Goal: Task Accomplishment & Management: Manage account settings

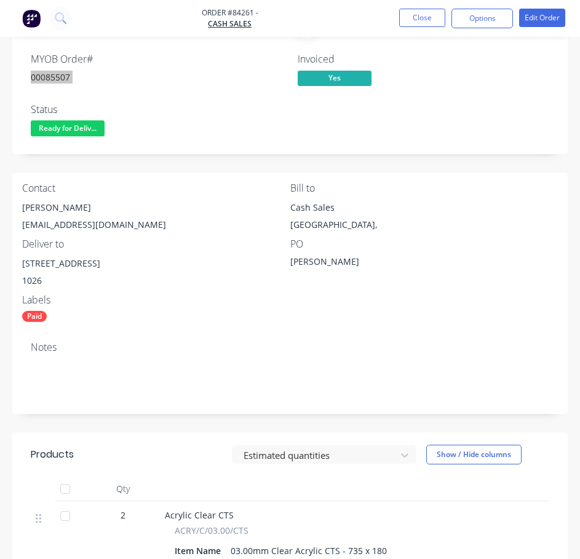
scroll to position [61, 0]
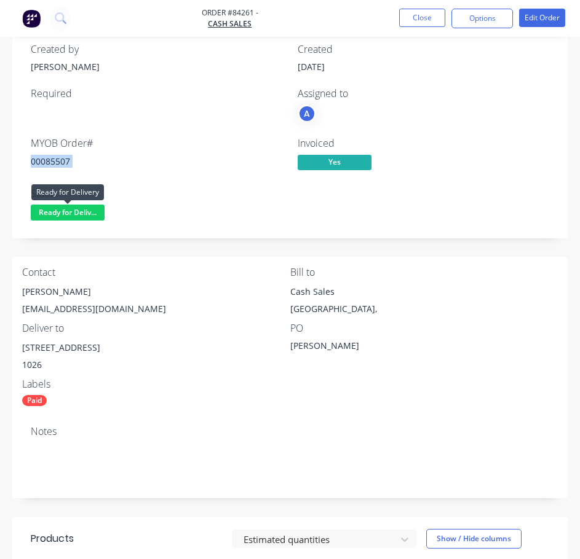
click at [61, 211] on span "Ready for Deliv..." at bounding box center [68, 212] width 74 height 15
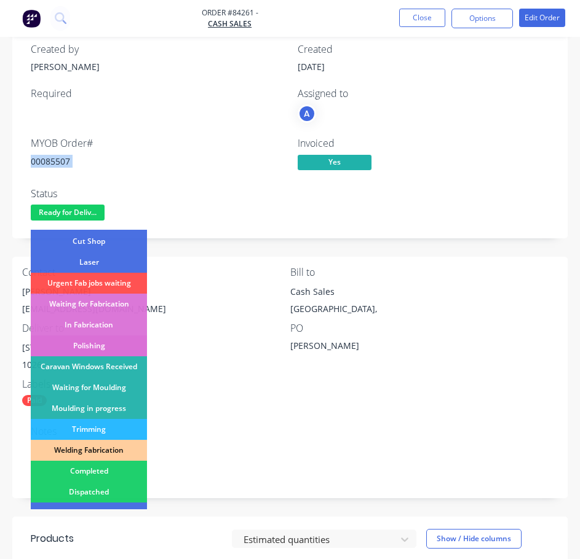
scroll to position [123, 0]
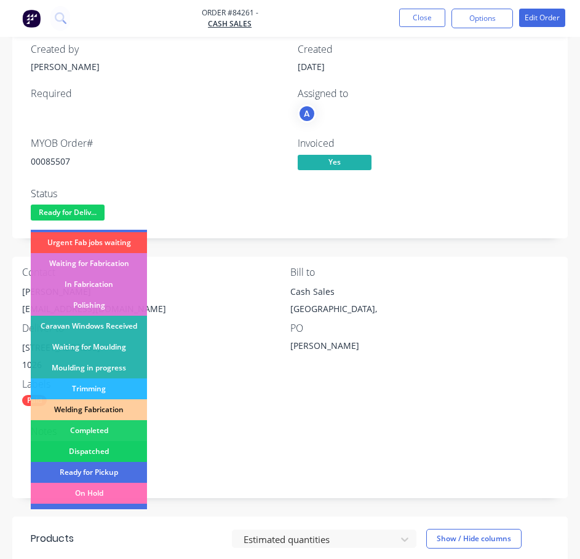
click at [101, 450] on div "Dispatched" at bounding box center [89, 451] width 116 height 21
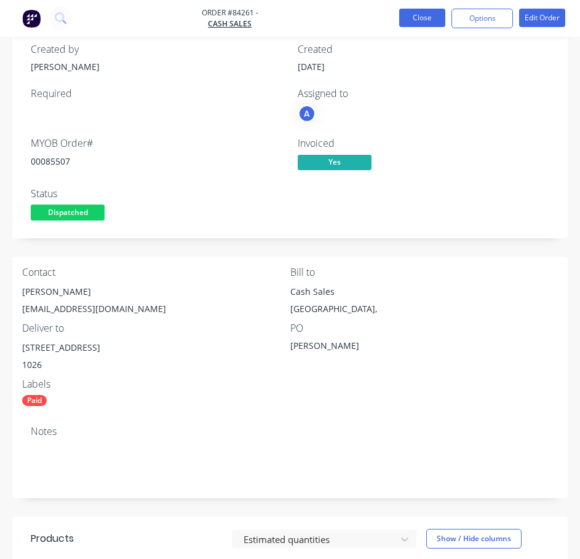
click at [422, 16] on button "Close" at bounding box center [422, 18] width 46 height 18
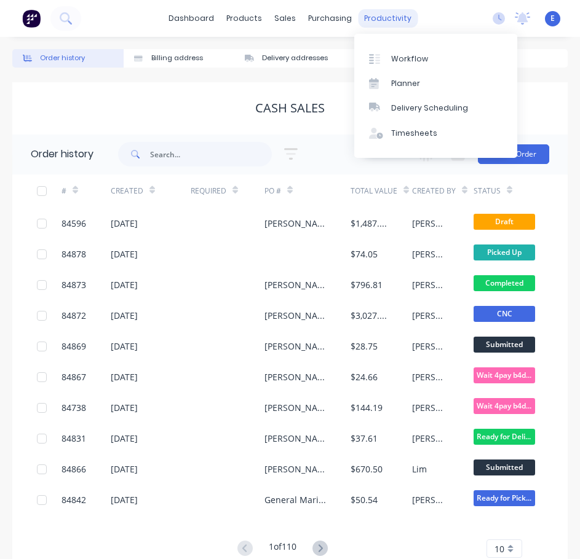
click at [406, 15] on div "productivity" at bounding box center [388, 18] width 60 height 18
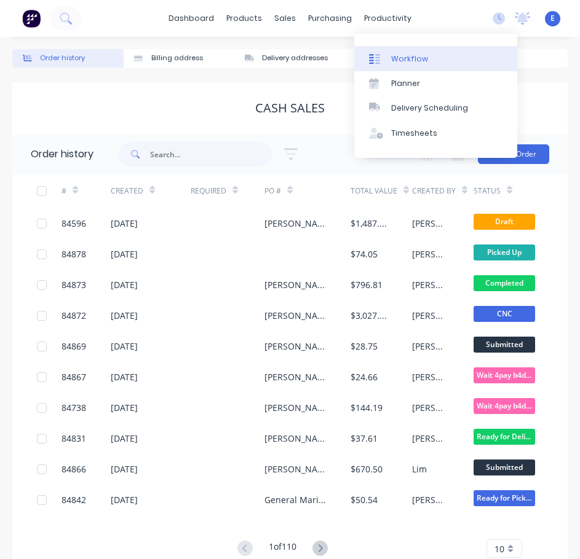
click at [420, 55] on div "Workflow" at bounding box center [409, 58] width 37 height 11
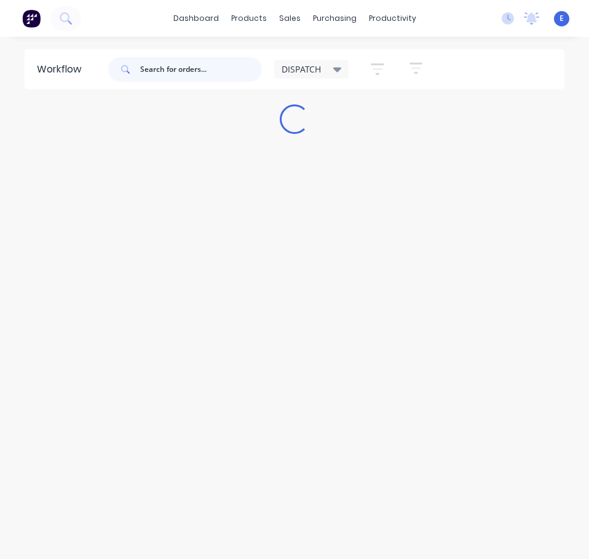
click at [193, 62] on input "text" at bounding box center [201, 69] width 122 height 25
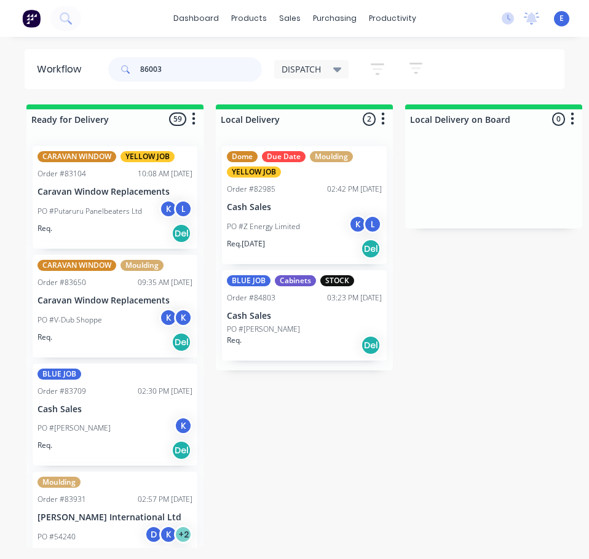
click at [206, 70] on input "86003" at bounding box center [201, 69] width 122 height 25
click at [197, 70] on input "86003" at bounding box center [201, 69] width 122 height 25
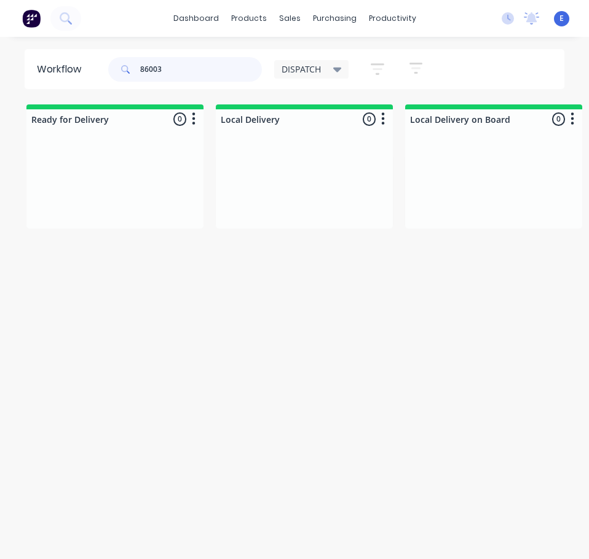
click at [175, 71] on input "86003" at bounding box center [201, 69] width 122 height 25
click at [167, 73] on input "86003" at bounding box center [201, 69] width 122 height 25
click at [146, 235] on div "Req. Del" at bounding box center [114, 233] width 155 height 21
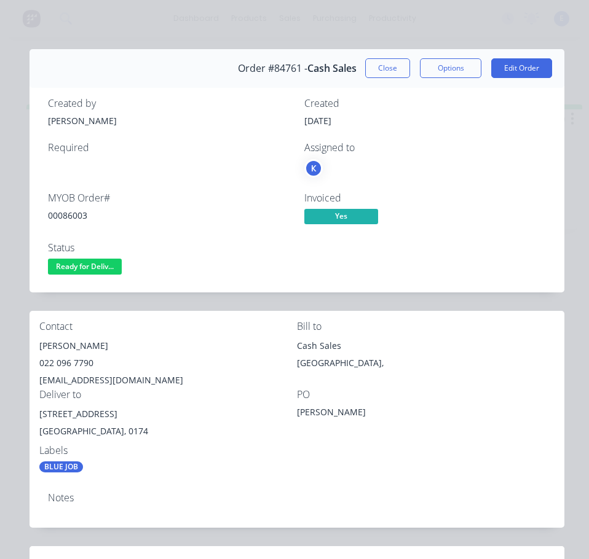
click at [68, 212] on div "00086003" at bounding box center [169, 215] width 242 height 13
copy div "00086003"
click at [68, 345] on div "[PERSON_NAME]" at bounding box center [168, 345] width 258 height 17
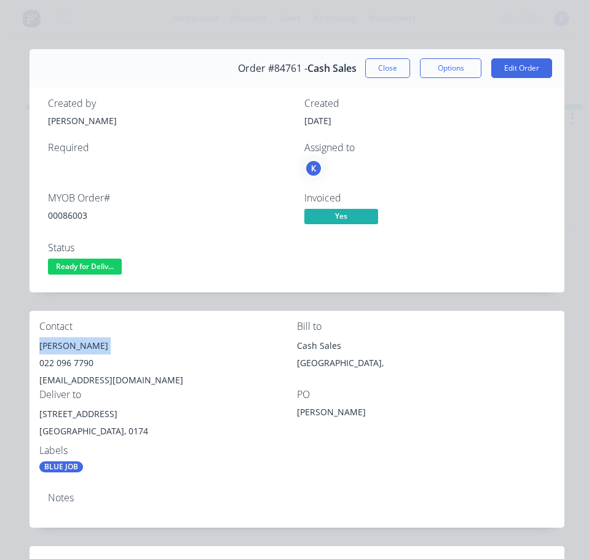
click at [68, 345] on div "[PERSON_NAME]" at bounding box center [168, 345] width 258 height 17
copy div "[PERSON_NAME]"
click at [60, 363] on div "022 096 7790" at bounding box center [168, 363] width 258 height 17
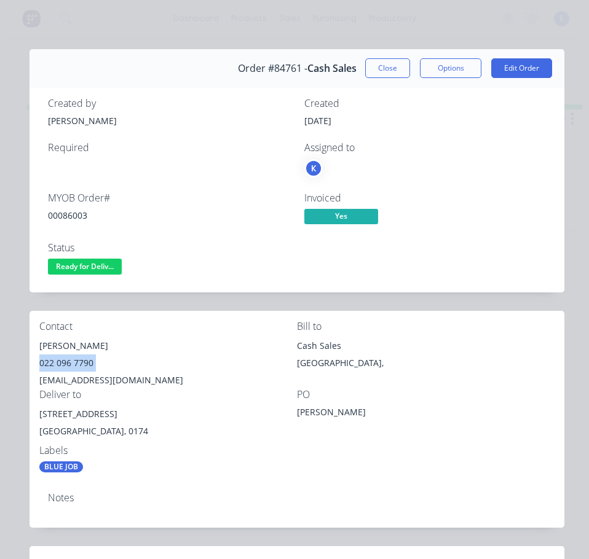
copy div "022 096 7790"
click at [115, 381] on div "[EMAIL_ADDRESS][DOMAIN_NAME]" at bounding box center [168, 380] width 258 height 17
copy div "[EMAIL_ADDRESS][DOMAIN_NAME]"
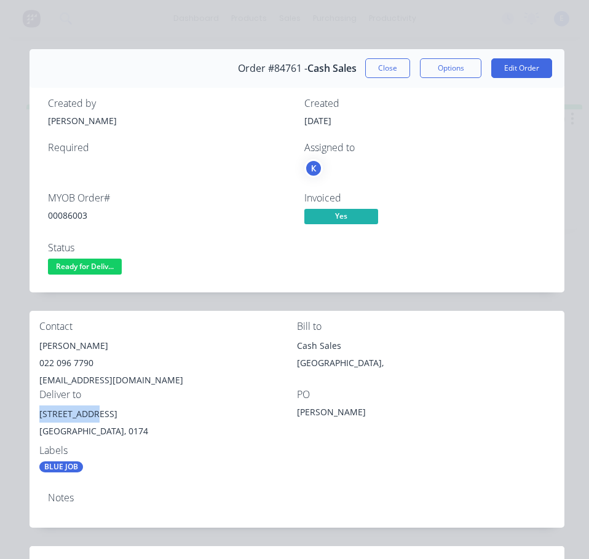
drag, startPoint x: 97, startPoint y: 417, endPoint x: 36, endPoint y: 416, distance: 60.9
click at [36, 416] on div "Contact [PERSON_NAME] [PHONE_NUMBER] [EMAIL_ADDRESS][DOMAIN_NAME] Bill to Cash …" at bounding box center [297, 397] width 535 height 172
copy div "[STREET_ADDRESS]"
click at [85, 216] on div "00086003" at bounding box center [169, 215] width 242 height 13
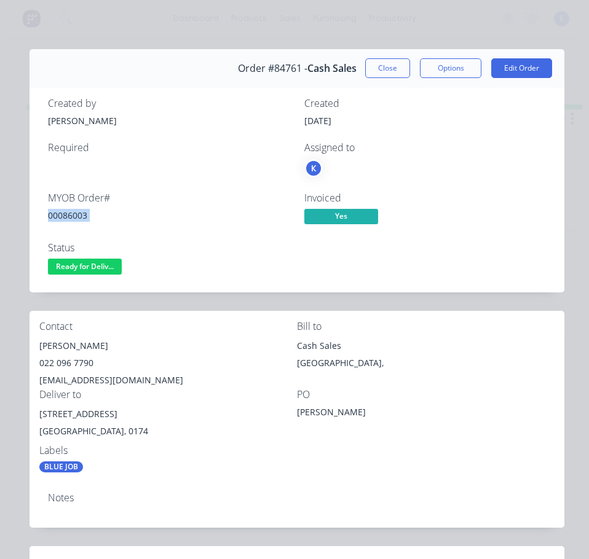
click at [85, 216] on div "00086003" at bounding box center [169, 215] width 242 height 13
copy div "00086003"
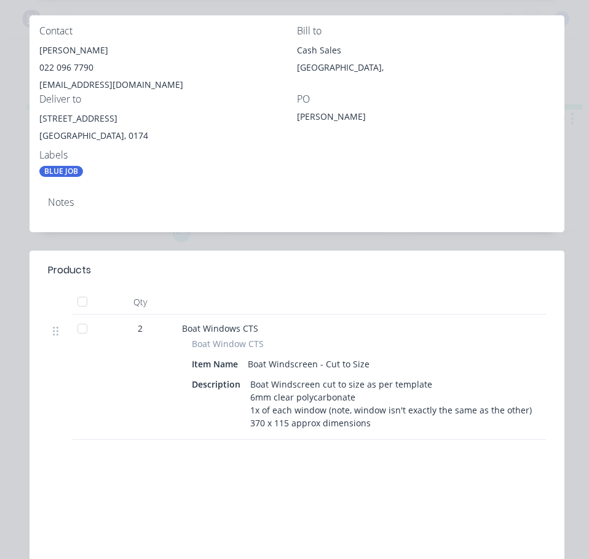
scroll to position [123, 0]
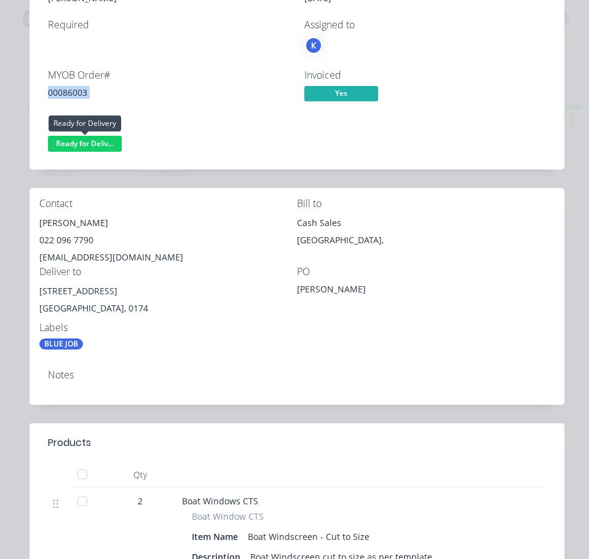
click at [58, 141] on span "Ready for Deliv..." at bounding box center [85, 143] width 74 height 15
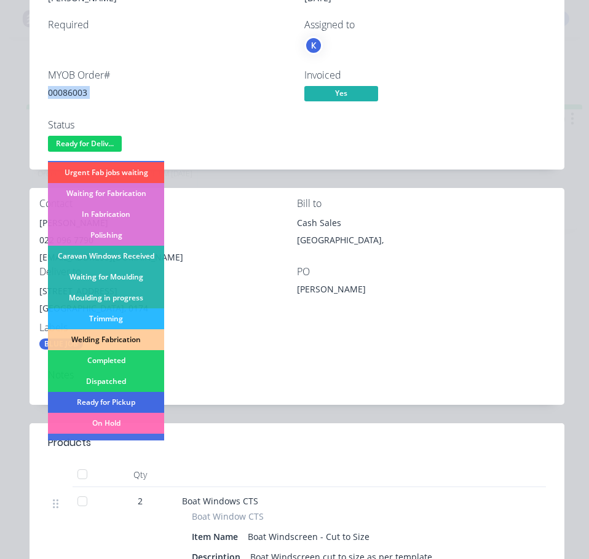
scroll to position [184, 0]
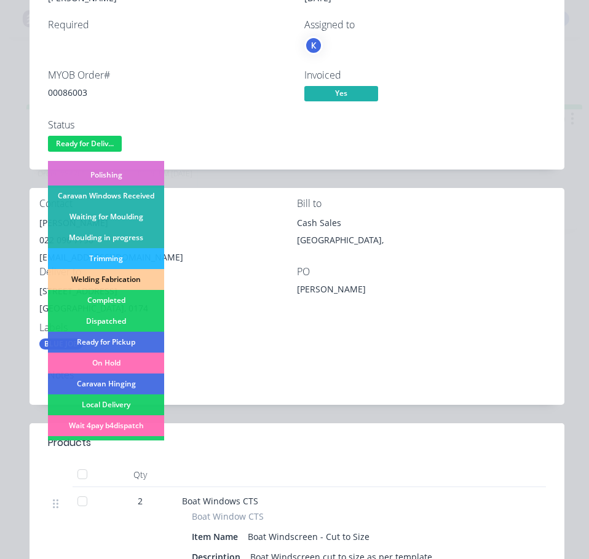
click at [135, 323] on div "Dispatched" at bounding box center [106, 321] width 116 height 21
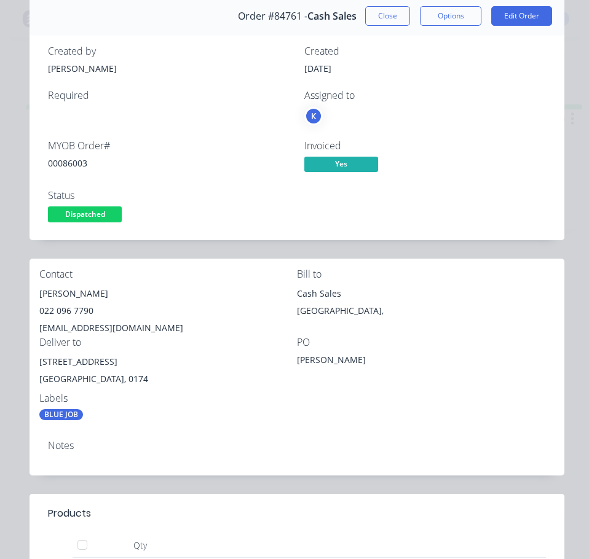
scroll to position [0, 0]
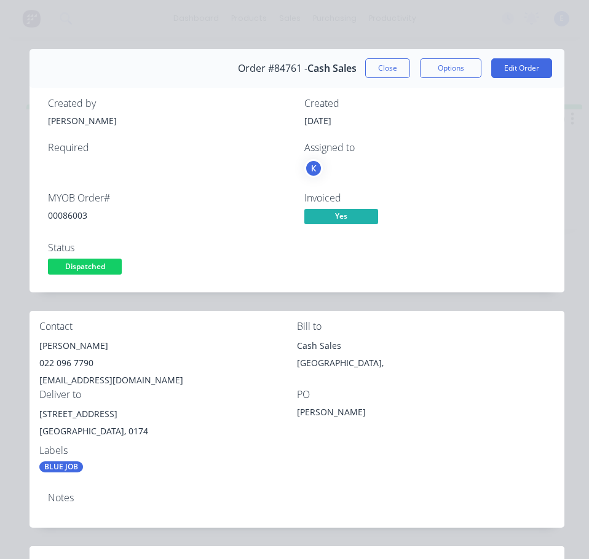
drag, startPoint x: 379, startPoint y: 65, endPoint x: 387, endPoint y: 84, distance: 20.7
click at [382, 66] on button "Close" at bounding box center [387, 68] width 45 height 20
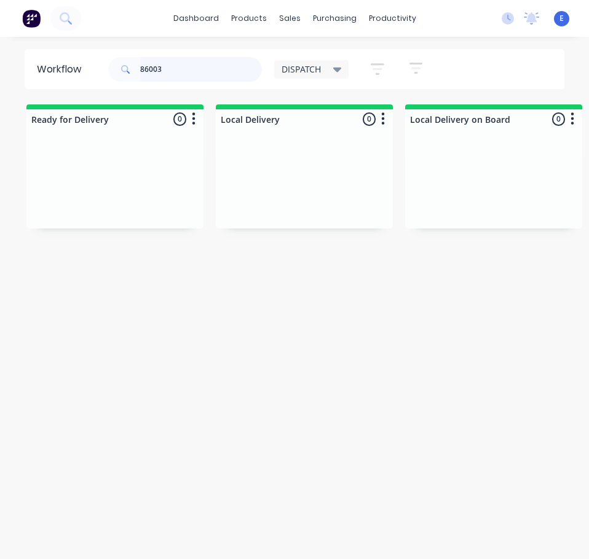
click at [173, 67] on input "86003" at bounding box center [201, 69] width 122 height 25
click at [135, 218] on div "Order #84800 03:05 PM [DATE] Cash Sale MAXIM WEBSITE SALES PO #MAX2610 [PERSON_…" at bounding box center [115, 183] width 165 height 74
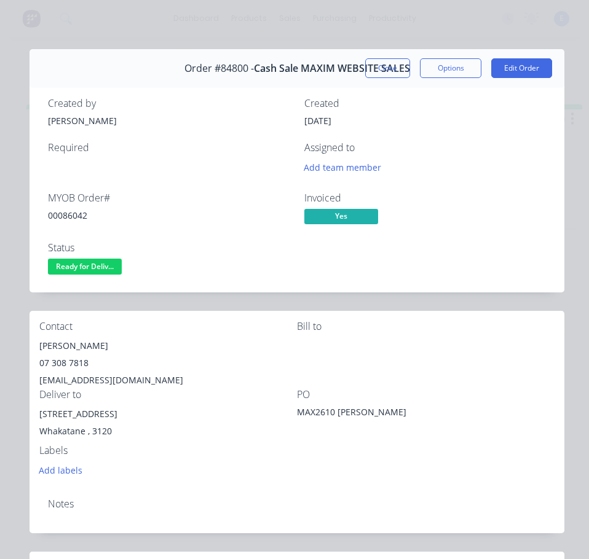
click at [67, 213] on div "00086042" at bounding box center [169, 215] width 242 height 13
copy div "00086042"
click at [68, 347] on div "[PERSON_NAME]" at bounding box center [168, 345] width 258 height 17
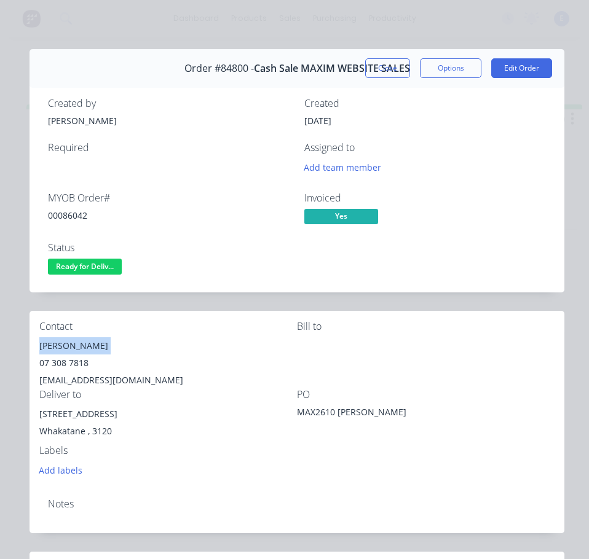
click at [68, 347] on div "[PERSON_NAME]" at bounding box center [168, 345] width 258 height 17
copy div "[PERSON_NAME]"
click at [65, 361] on div "07 308 7818" at bounding box center [168, 363] width 258 height 17
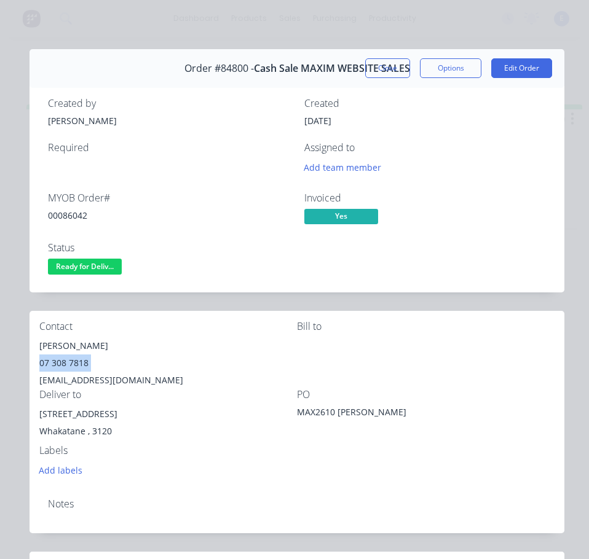
copy div "07 308 7818"
click at [86, 379] on div "[EMAIL_ADDRESS][DOMAIN_NAME]" at bounding box center [168, 380] width 258 height 17
copy div "[EMAIL_ADDRESS][DOMAIN_NAME]"
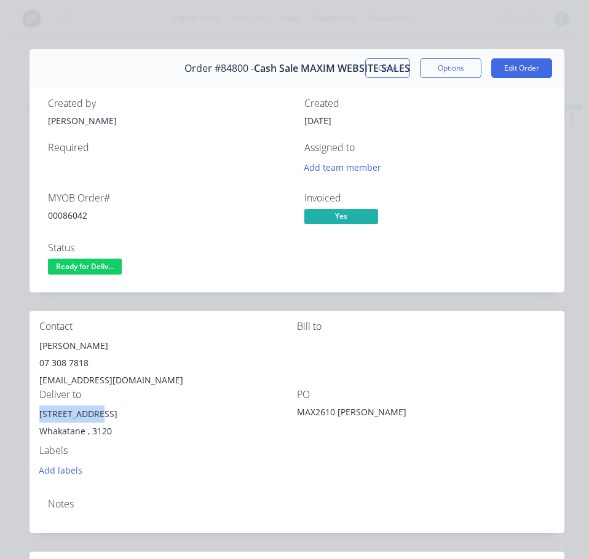
drag, startPoint x: 92, startPoint y: 413, endPoint x: 39, endPoint y: 423, distance: 54.4
click at [39, 423] on div "Contact [PERSON_NAME] [PHONE_NUMBER] [EMAIL_ADDRESS][DOMAIN_NAME] [PERSON_NAME]…" at bounding box center [297, 400] width 535 height 178
click at [267, 408] on div "[STREET_ADDRESS]" at bounding box center [168, 414] width 258 height 17
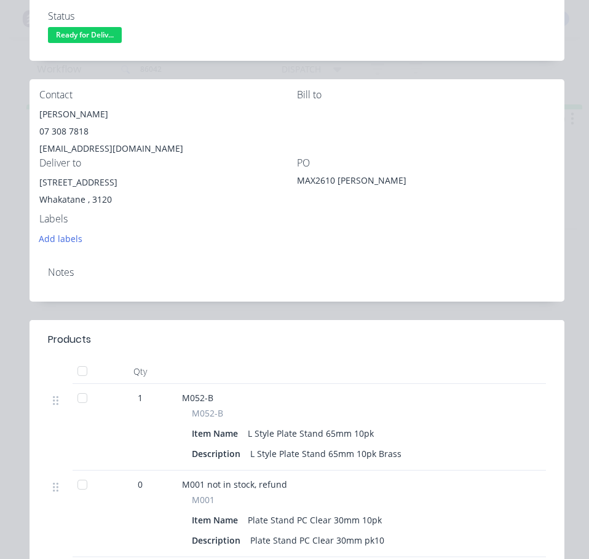
scroll to position [61, 0]
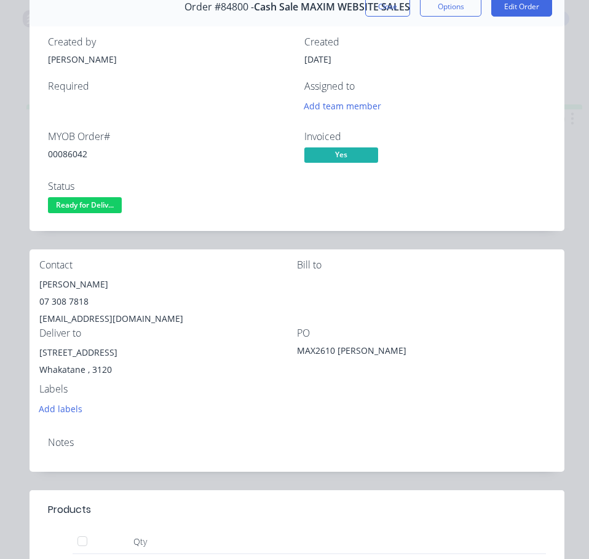
click at [107, 202] on span "Ready for Deliv..." at bounding box center [85, 204] width 74 height 15
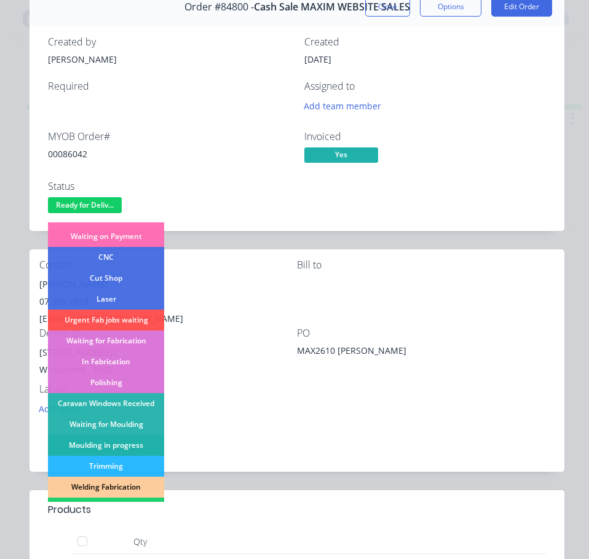
scroll to position [184, 0]
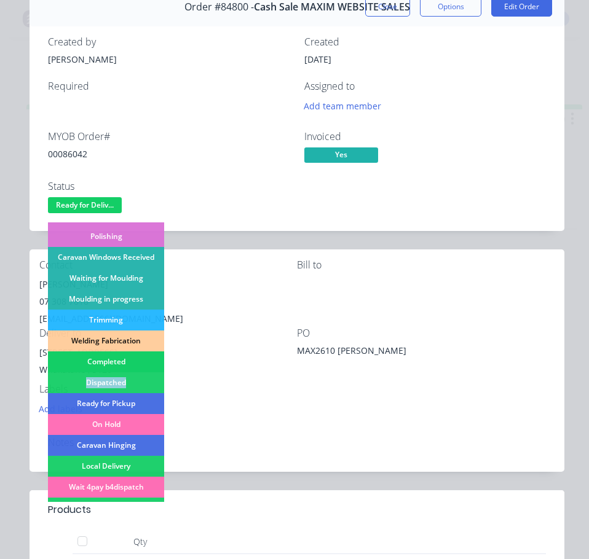
click at [128, 372] on div "Submitted Waiting on Supplier Waiting on Payment CNC Cut Shop Laser Urgent Fab …" at bounding box center [106, 363] width 116 height 280
click at [142, 377] on div "Dispatched" at bounding box center [106, 382] width 116 height 21
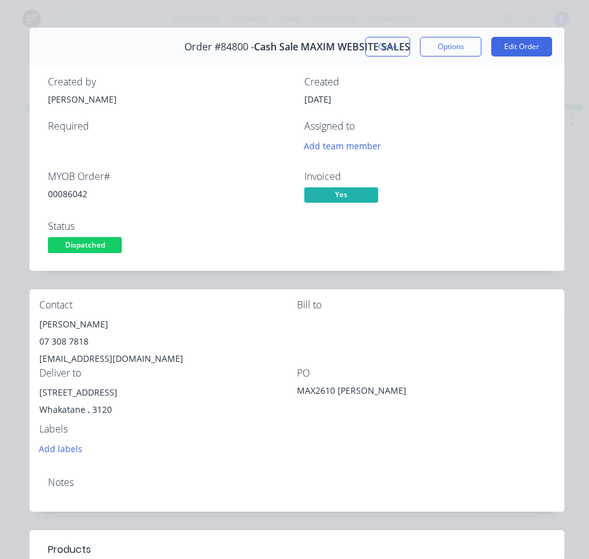
scroll to position [0, 0]
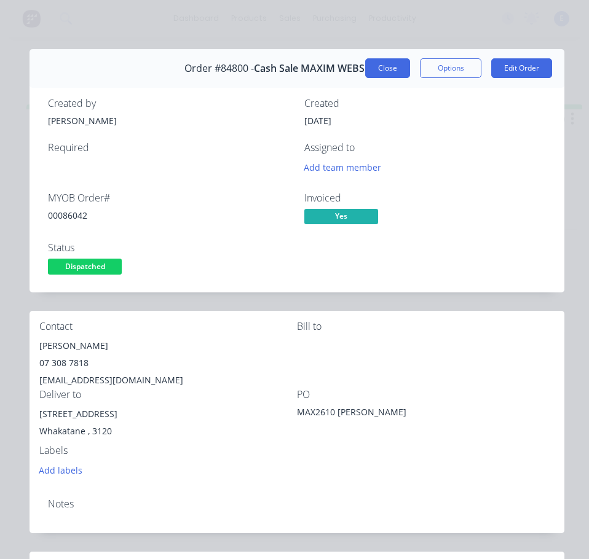
click at [382, 74] on button "Close" at bounding box center [387, 68] width 45 height 20
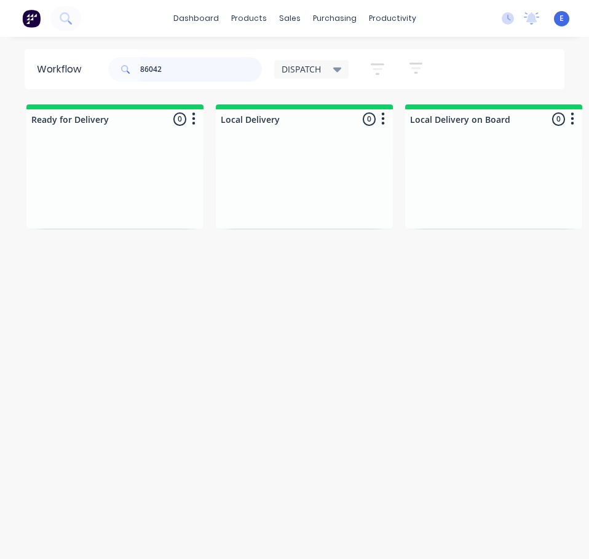
click at [188, 69] on input "86042" at bounding box center [201, 69] width 122 height 25
click at [189, 69] on input "86042" at bounding box center [201, 69] width 122 height 25
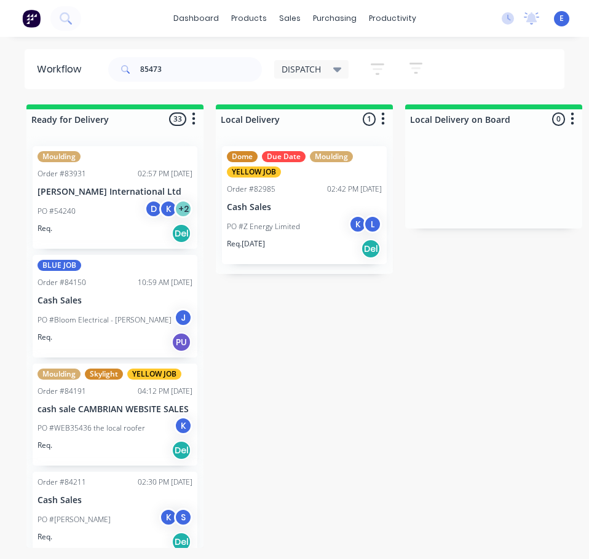
click at [144, 208] on div "D" at bounding box center [153, 209] width 18 height 18
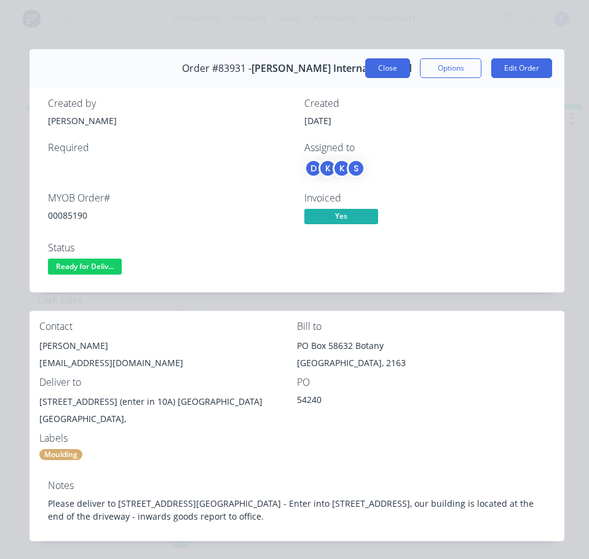
click at [365, 65] on button "Close" at bounding box center [387, 68] width 45 height 20
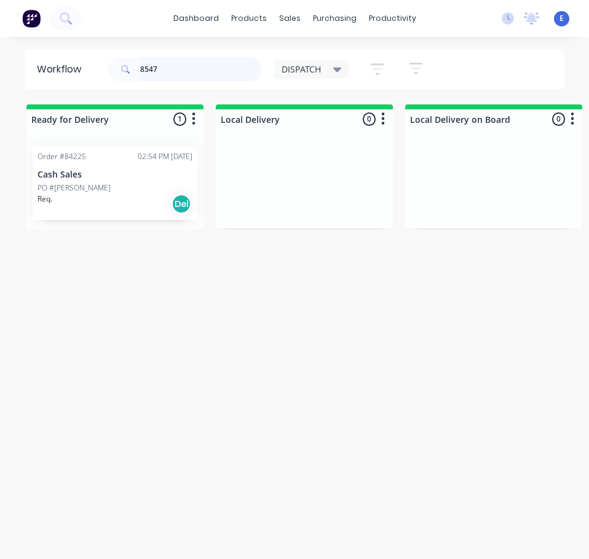
type input "85473"
click at [95, 203] on div "Req. Del" at bounding box center [114, 204] width 155 height 21
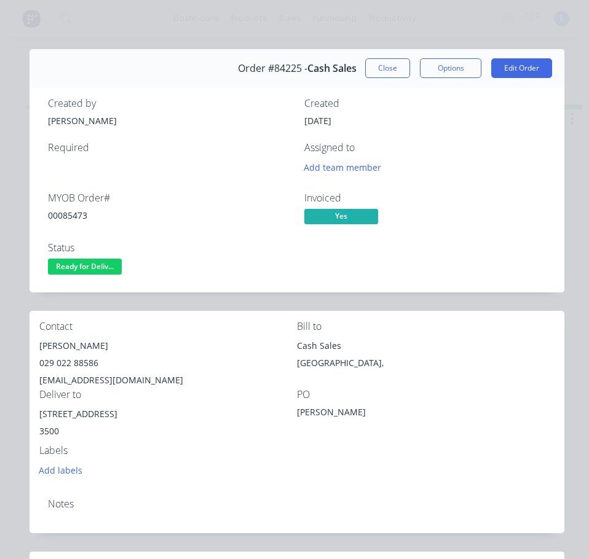
click at [64, 216] on div "00085473" at bounding box center [169, 215] width 242 height 13
click at [60, 342] on div "[PERSON_NAME]" at bounding box center [168, 345] width 258 height 17
click at [61, 342] on div "[PERSON_NAME]" at bounding box center [168, 345] width 258 height 17
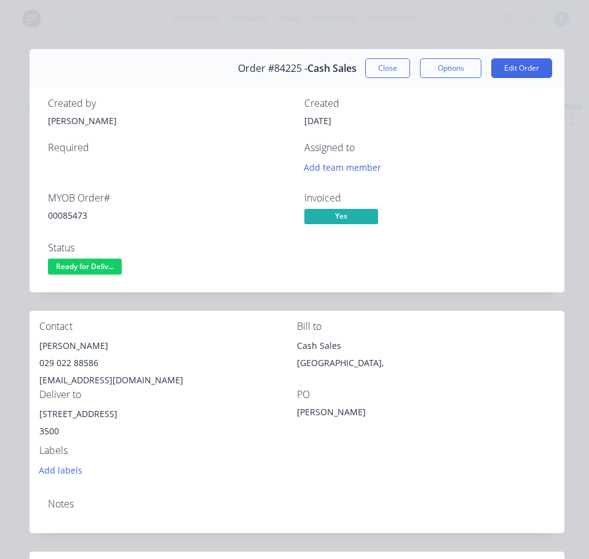
click at [76, 361] on div "029 022 88586" at bounding box center [168, 363] width 258 height 17
click at [75, 361] on div "029 022 88586" at bounding box center [168, 363] width 258 height 17
click at [97, 383] on div "[EMAIL_ADDRESS][DOMAIN_NAME]" at bounding box center [168, 380] width 258 height 17
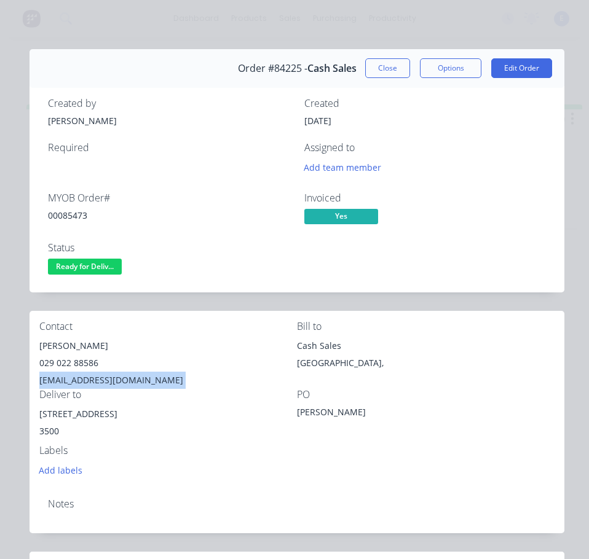
click at [97, 383] on div "[EMAIL_ADDRESS][DOMAIN_NAME]" at bounding box center [168, 380] width 258 height 17
drag, startPoint x: 108, startPoint y: 415, endPoint x: 37, endPoint y: 411, distance: 70.2
click at [37, 411] on div "Contact [PERSON_NAME] 029 022 88586 [EMAIL_ADDRESS][DOMAIN_NAME] Bill to Cash S…" at bounding box center [297, 400] width 535 height 178
click at [58, 264] on span "Ready for Deliv..." at bounding box center [85, 266] width 74 height 15
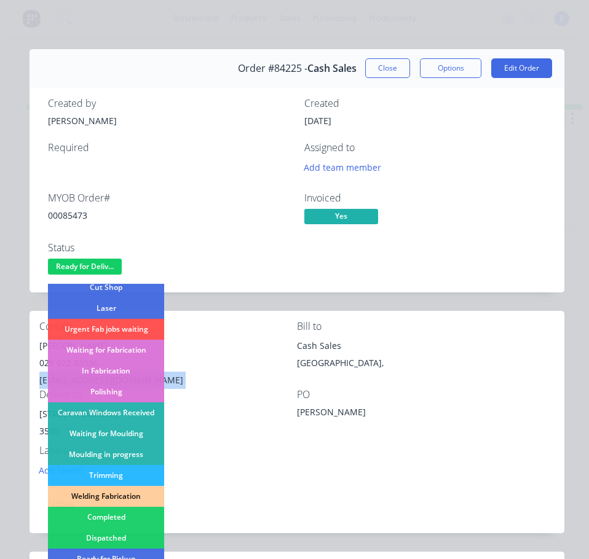
scroll to position [243, 0]
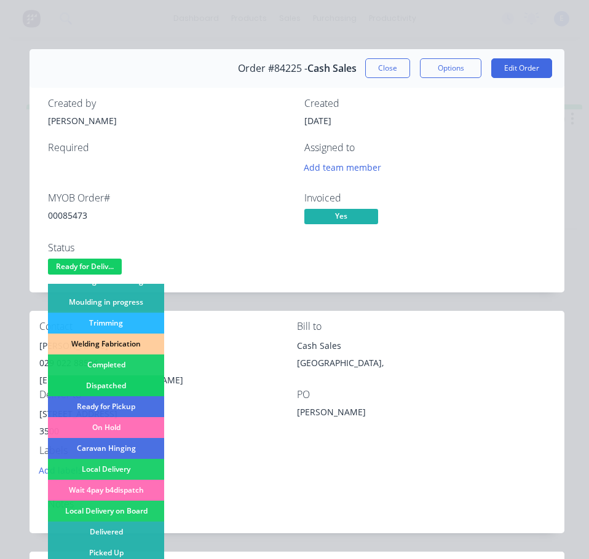
click at [119, 381] on div "Dispatched" at bounding box center [106, 386] width 116 height 21
